Goal: Navigation & Orientation: Understand site structure

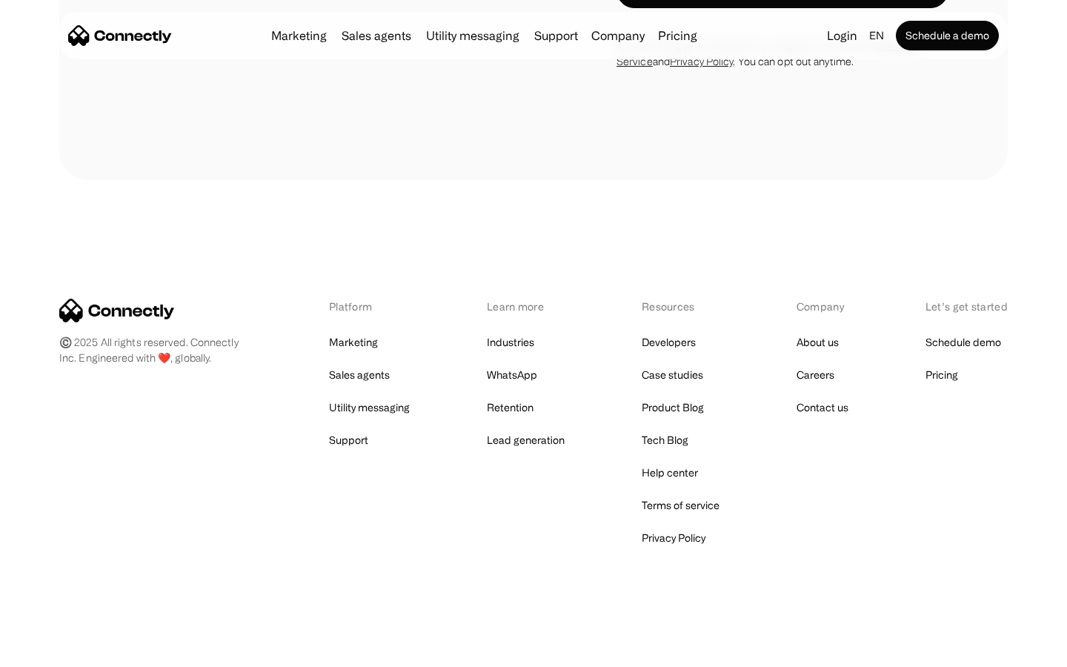
scroll to position [2171, 0]
